Goal: Check status: Check status

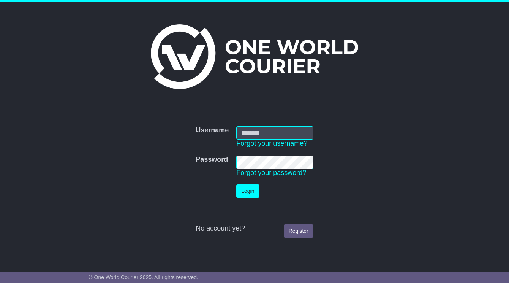
type input "**********"
click at [253, 197] on button "Login" at bounding box center [247, 190] width 23 height 13
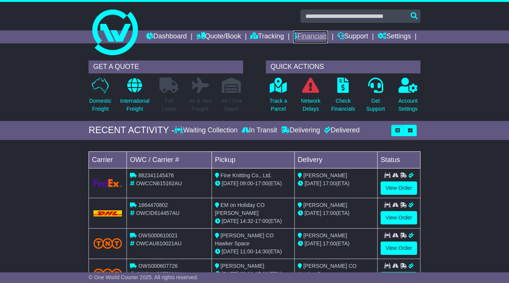
click at [328, 36] on link "Financials" at bounding box center [310, 36] width 35 height 13
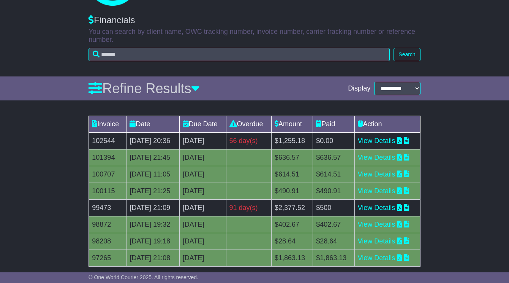
scroll to position [54, 0]
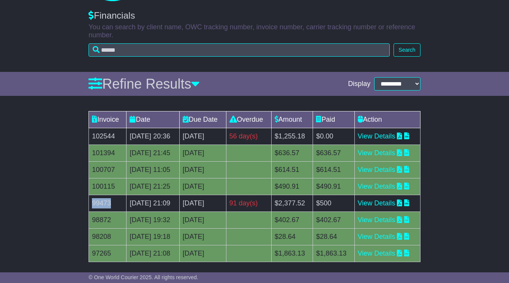
drag, startPoint x: 115, startPoint y: 207, endPoint x: 90, endPoint y: 207, distance: 24.7
click at [90, 207] on td "99473" at bounding box center [108, 203] width 38 height 17
copy td "99473"
